Goal: Book appointment/travel/reservation

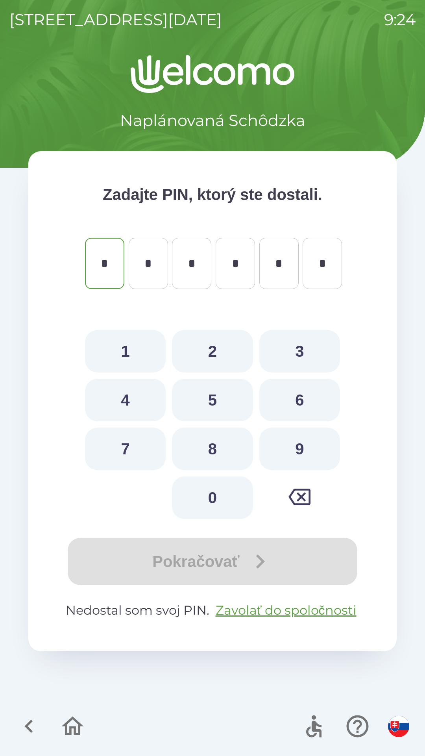
click at [215, 441] on button "8" at bounding box center [212, 449] width 81 height 43
type input "*"
click at [216, 403] on button "5" at bounding box center [212, 400] width 81 height 43
type input "*"
click at [217, 485] on button "0" at bounding box center [212, 497] width 81 height 43
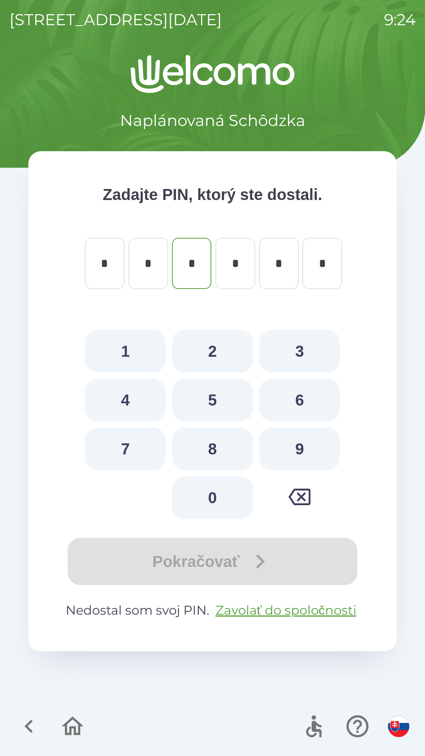
type input "*"
click at [218, 348] on button "2" at bounding box center [212, 351] width 81 height 43
type input "*"
click at [135, 396] on button "4" at bounding box center [125, 400] width 81 height 43
type input "*"
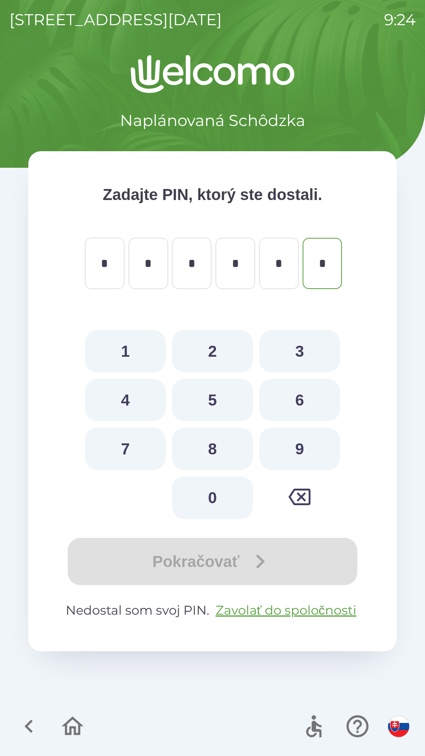
click at [207, 500] on button "0" at bounding box center [212, 497] width 81 height 43
type input "*"
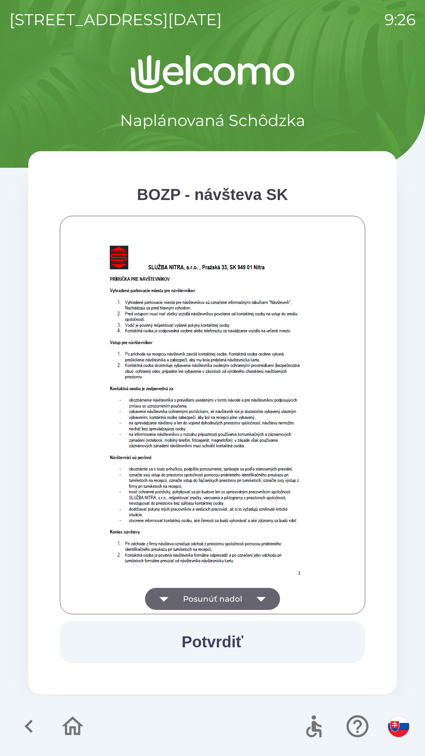
click at [229, 598] on button "Posunúť nadol" at bounding box center [212, 599] width 135 height 22
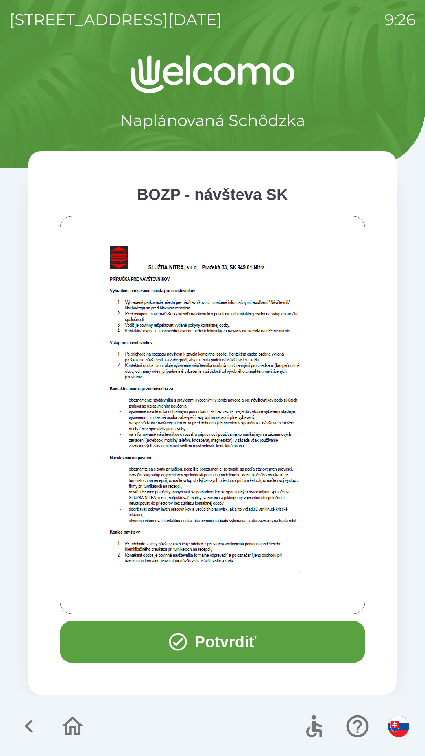
scroll to position [318, 0]
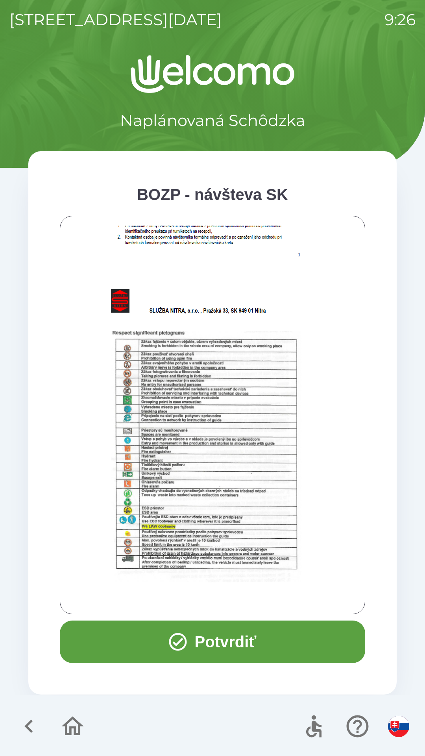
click at [223, 642] on button "Potvrdiť" at bounding box center [213, 642] width 306 height 43
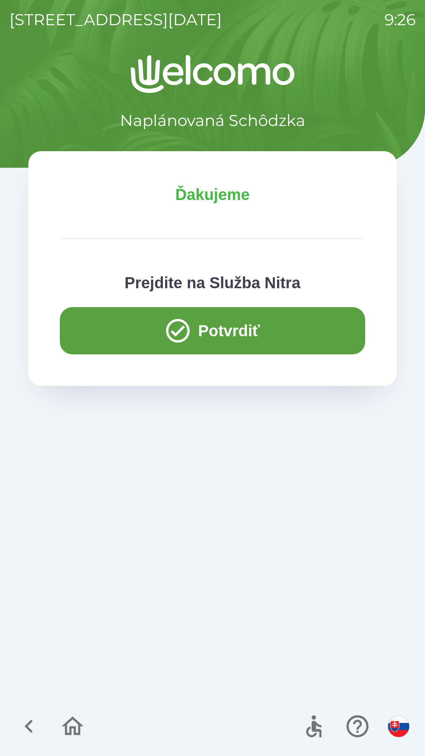
click at [176, 316] on button "Potvrdiť" at bounding box center [213, 330] width 306 height 47
